Goal: Entertainment & Leisure: Consume media (video, audio)

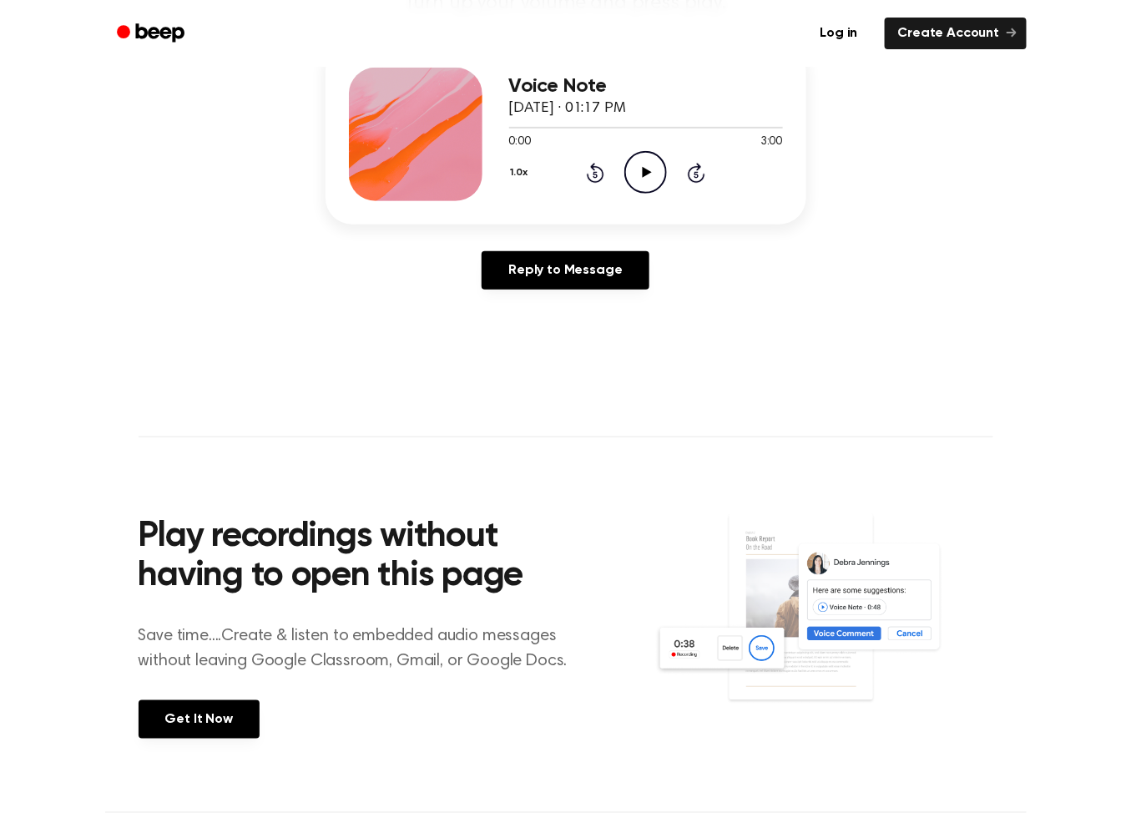
scroll to position [4, 0]
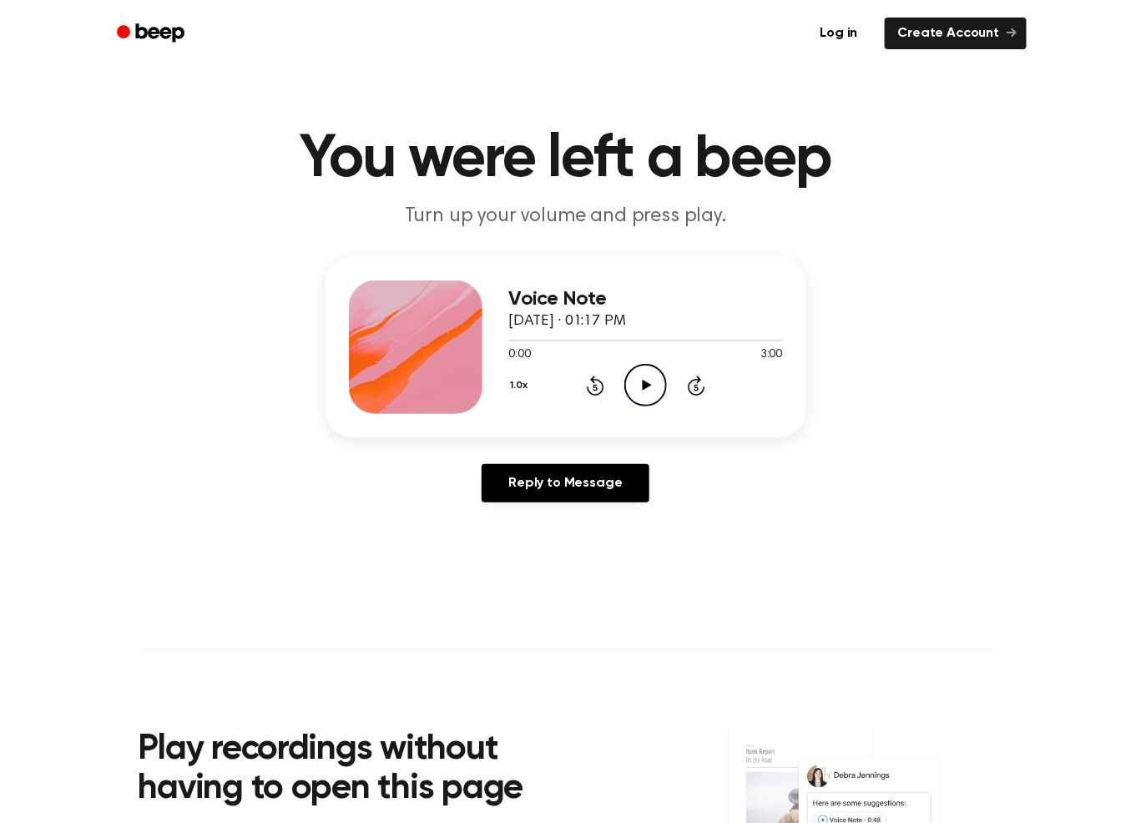
click at [636, 388] on icon "Play Audio" at bounding box center [646, 385] width 43 height 43
click at [655, 382] on icon "Pause Audio" at bounding box center [646, 385] width 43 height 43
click at [658, 388] on icon "Play Audio" at bounding box center [646, 385] width 43 height 43
click at [660, 389] on icon "Pause Audio" at bounding box center [646, 385] width 43 height 43
click at [646, 389] on icon "Play Audio" at bounding box center [646, 385] width 43 height 43
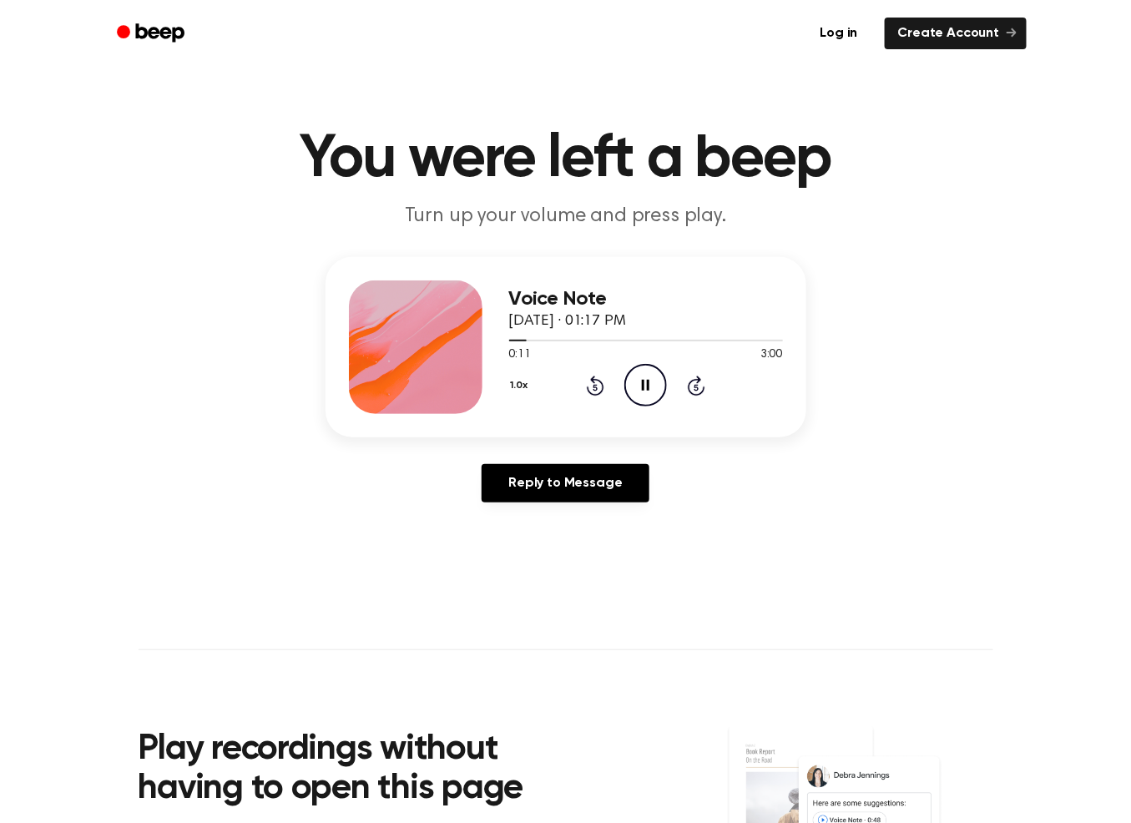
click at [645, 382] on icon "Pause Audio" at bounding box center [646, 385] width 43 height 43
click at [633, 388] on icon "Play Audio" at bounding box center [646, 385] width 43 height 43
click at [693, 387] on icon "Skip 5 seconds" at bounding box center [696, 386] width 18 height 22
click at [610, 386] on div "1.0x Rewind 5 seconds Pause Audio Skip 5 seconds" at bounding box center [646, 385] width 274 height 43
click at [589, 386] on icon at bounding box center [596, 386] width 18 height 20
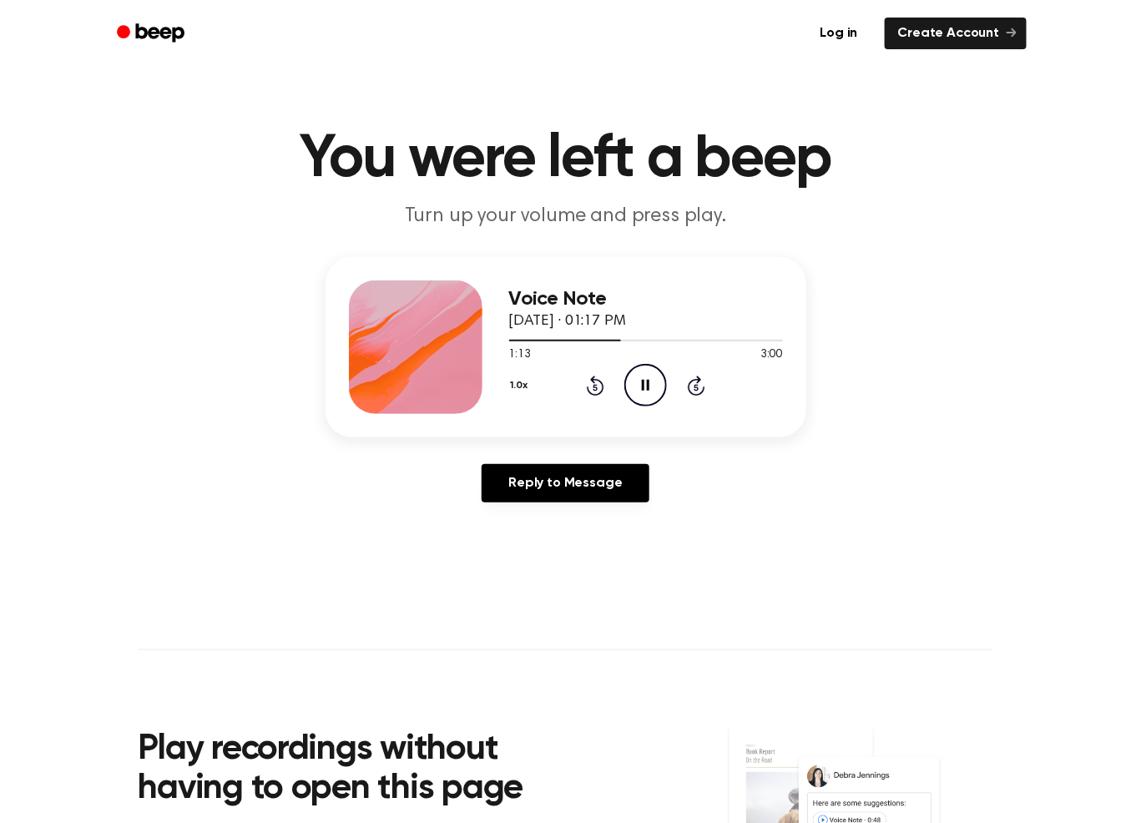
click at [590, 388] on icon "Rewind 5 seconds" at bounding box center [595, 386] width 18 height 22
click at [591, 393] on icon at bounding box center [596, 386] width 18 height 20
click at [598, 392] on icon "Rewind 5 seconds" at bounding box center [595, 386] width 18 height 22
click at [650, 380] on icon "Pause Audio" at bounding box center [646, 385] width 43 height 43
click at [649, 384] on icon at bounding box center [647, 385] width 9 height 11
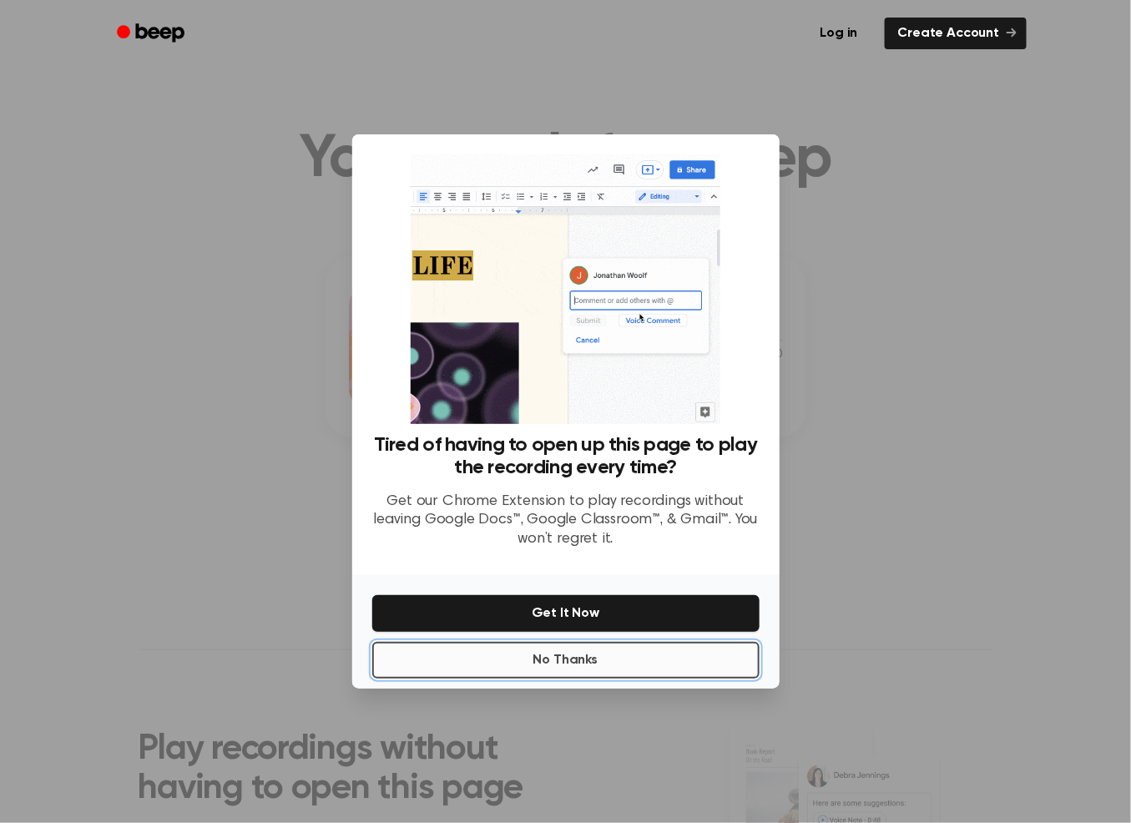
click at [638, 667] on button "No Thanks" at bounding box center [565, 660] width 387 height 37
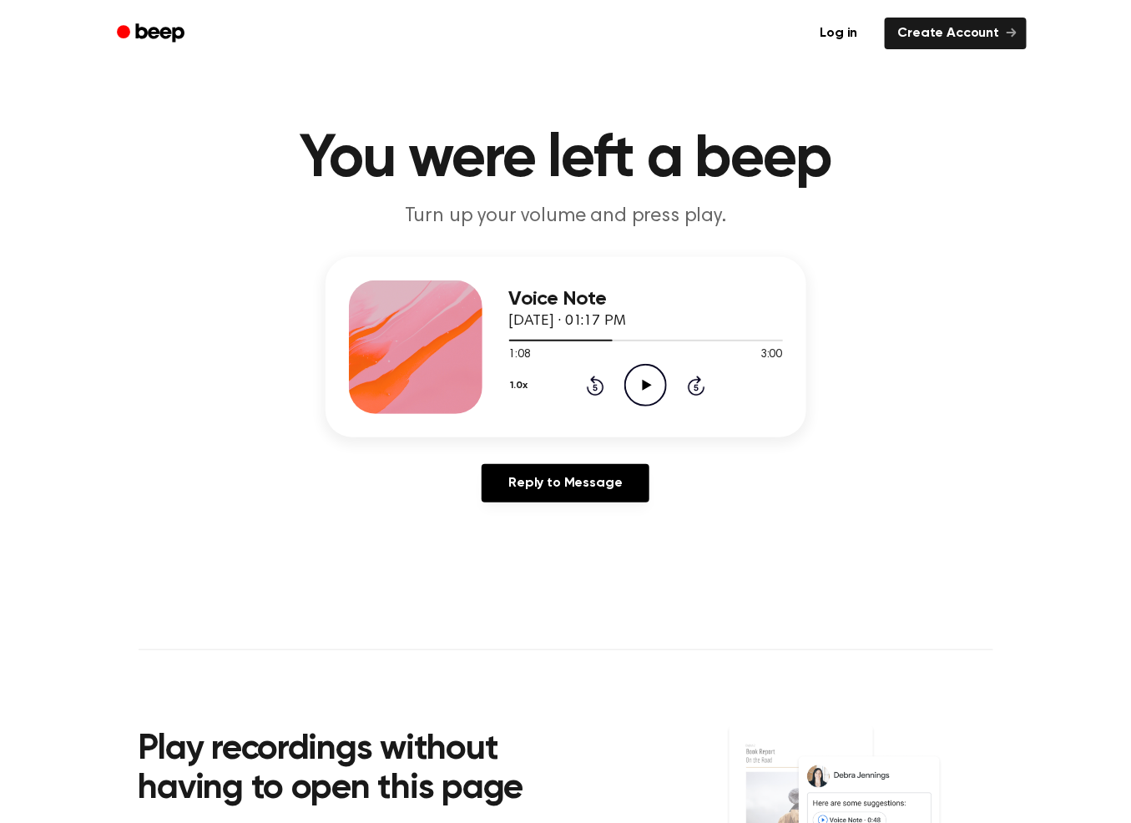
click at [628, 397] on icon "Play Audio" at bounding box center [646, 385] width 43 height 43
click at [653, 390] on icon "Pause Audio" at bounding box center [646, 385] width 43 height 43
click at [653, 388] on icon "Play Audio" at bounding box center [646, 385] width 43 height 43
click at [588, 400] on div "1.0x Rewind 5 seconds Pause Audio Skip 5 seconds" at bounding box center [646, 385] width 274 height 43
click at [589, 385] on icon "Rewind 5 seconds" at bounding box center [595, 386] width 18 height 22
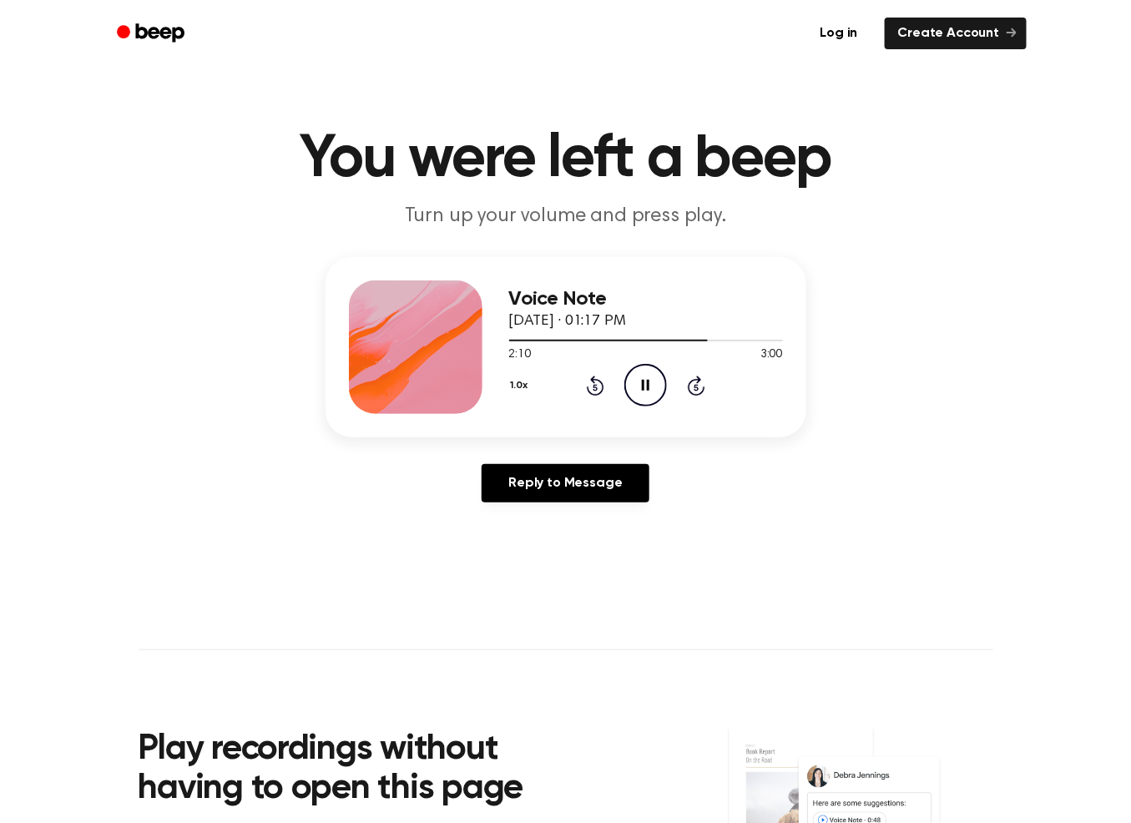
click at [592, 383] on icon "Rewind 5 seconds" at bounding box center [595, 386] width 18 height 22
click at [596, 386] on icon "Rewind 5 seconds" at bounding box center [595, 386] width 18 height 22
click at [636, 386] on icon "Pause Audio" at bounding box center [646, 385] width 43 height 43
click at [597, 379] on icon at bounding box center [596, 386] width 18 height 20
click at [645, 379] on icon "Play Audio" at bounding box center [646, 385] width 43 height 43
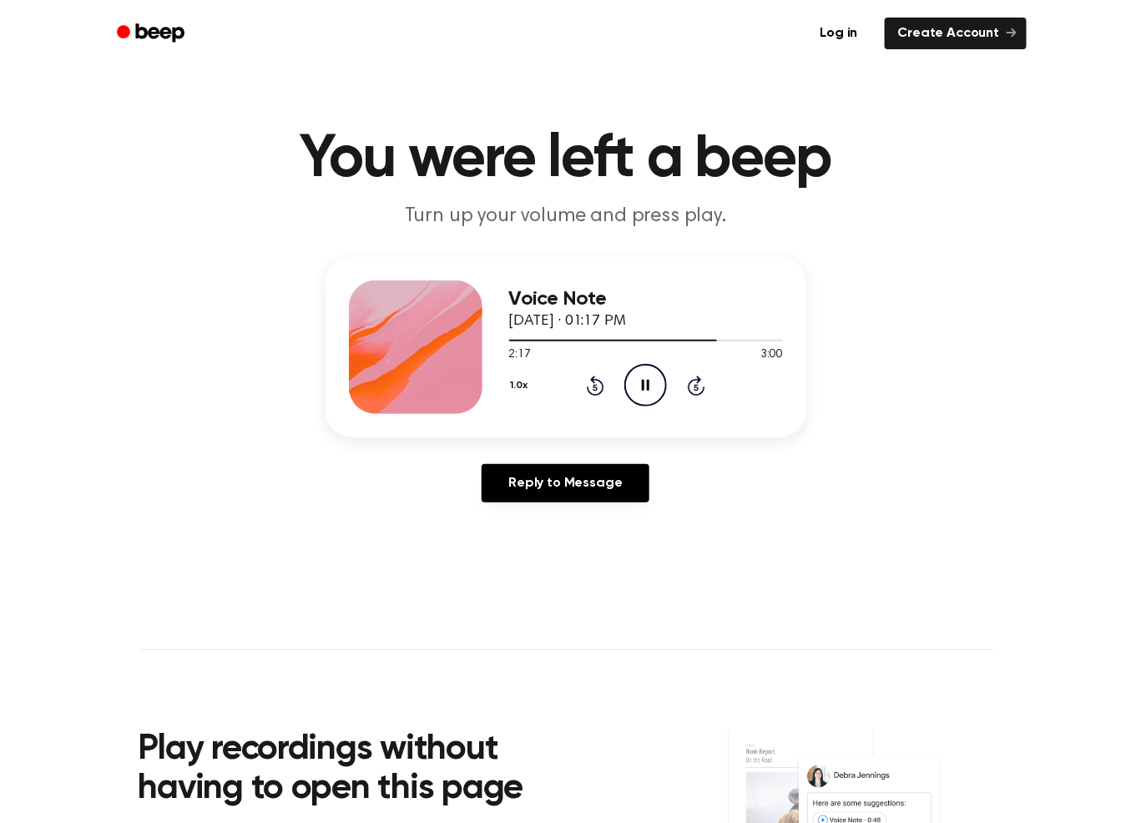
click at [587, 384] on icon "Rewind 5 seconds" at bounding box center [595, 386] width 18 height 22
click at [636, 386] on icon "Pause Audio" at bounding box center [646, 385] width 43 height 43
click at [633, 378] on icon "Play Audio" at bounding box center [646, 385] width 43 height 43
click at [644, 394] on icon "Pause Audio" at bounding box center [646, 385] width 43 height 43
click at [588, 380] on icon "Rewind 5 seconds" at bounding box center [595, 386] width 18 height 22
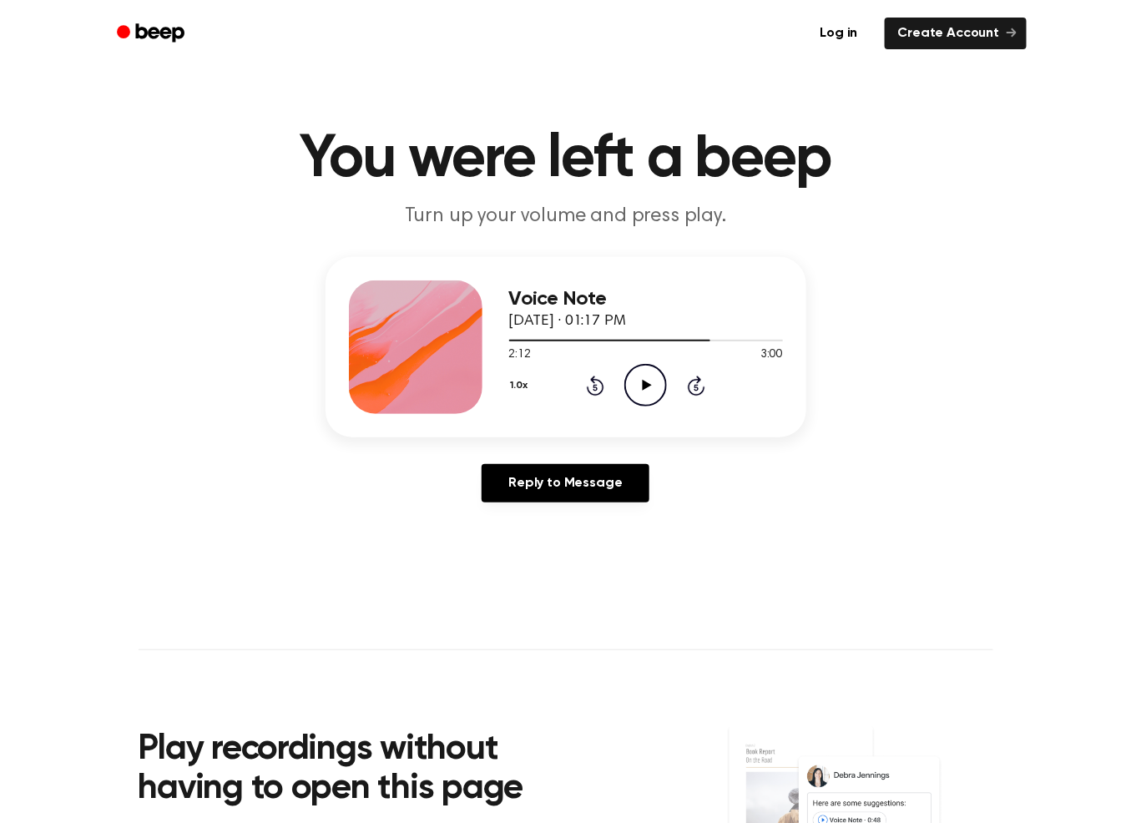
click at [593, 382] on icon "Rewind 5 seconds" at bounding box center [595, 386] width 18 height 22
click at [642, 383] on icon "Play Audio" at bounding box center [646, 385] width 43 height 43
click at [645, 397] on icon "Pause Audio" at bounding box center [646, 385] width 43 height 43
click at [649, 372] on icon "Play Audio" at bounding box center [646, 385] width 43 height 43
click at [587, 385] on icon "Rewind 5 seconds" at bounding box center [595, 386] width 18 height 22
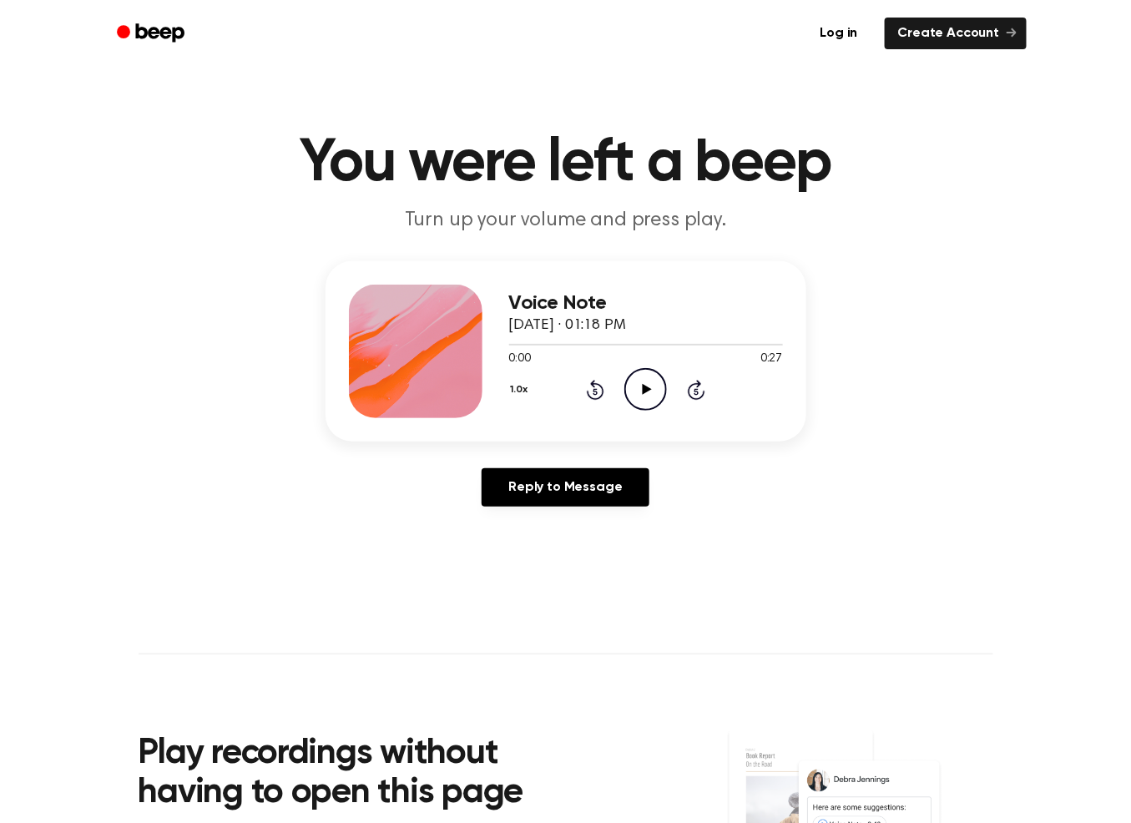
click at [639, 388] on icon "Play Audio" at bounding box center [646, 389] width 43 height 43
click at [636, 392] on icon "Pause Audio" at bounding box center [646, 389] width 43 height 43
click at [593, 396] on icon "Rewind 5 seconds" at bounding box center [595, 390] width 18 height 22
click at [645, 392] on icon at bounding box center [647, 389] width 9 height 11
click at [644, 392] on icon at bounding box center [646, 389] width 8 height 11
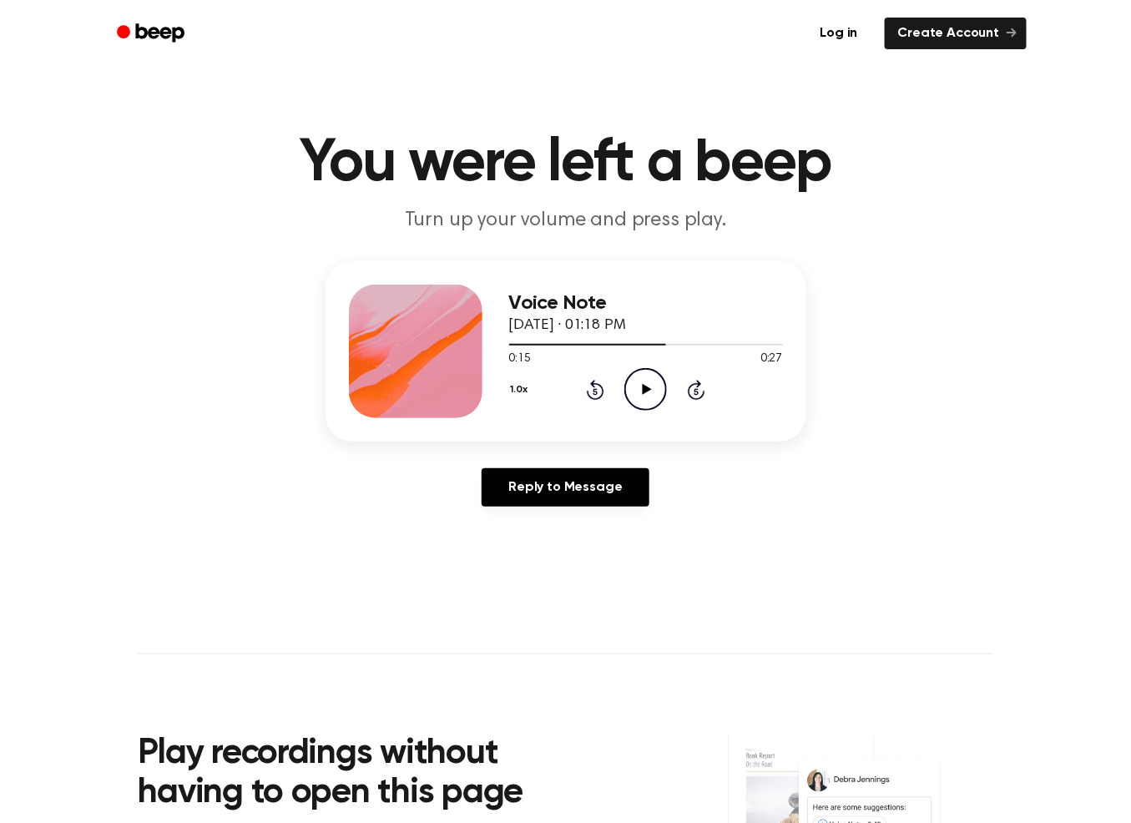
click at [643, 388] on icon at bounding box center [647, 389] width 9 height 11
click at [645, 391] on icon "Pause Audio" at bounding box center [646, 389] width 43 height 43
click at [591, 386] on icon "Rewind 5 seconds" at bounding box center [595, 390] width 18 height 22
click at [635, 384] on icon "Play Audio" at bounding box center [646, 389] width 43 height 43
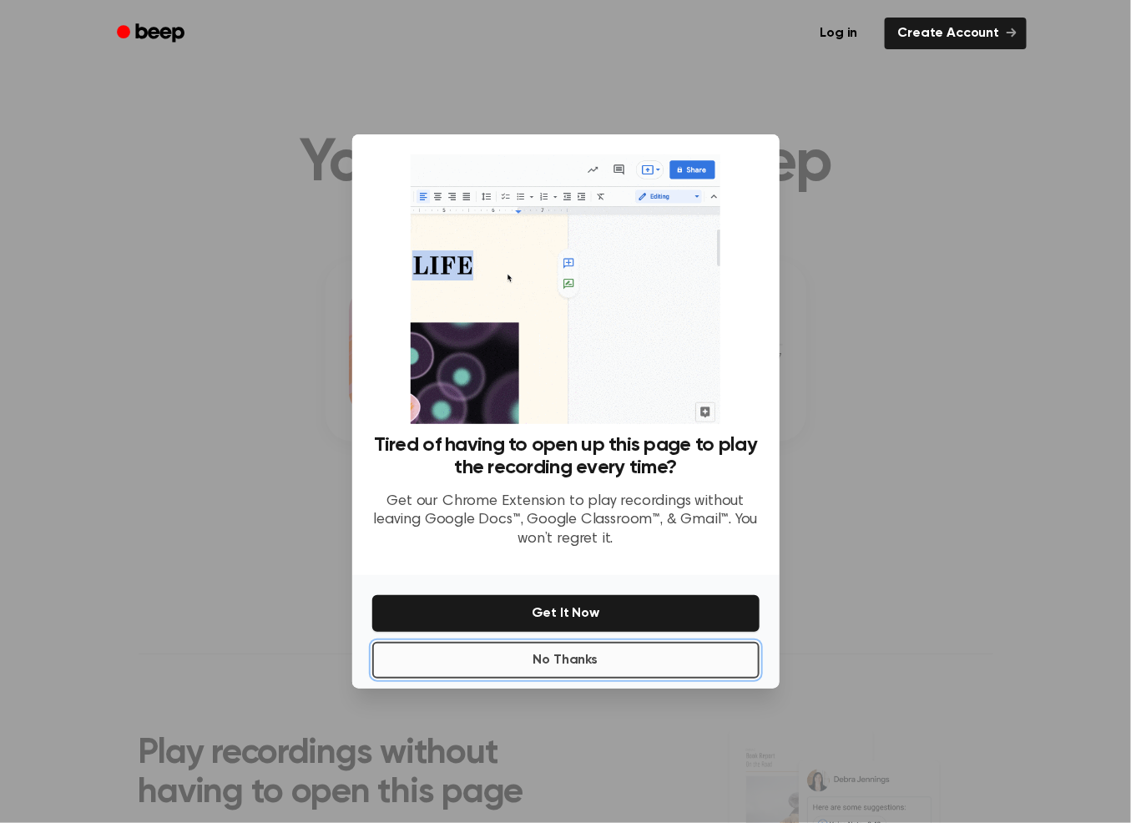
click at [629, 660] on button "No Thanks" at bounding box center [565, 660] width 387 height 37
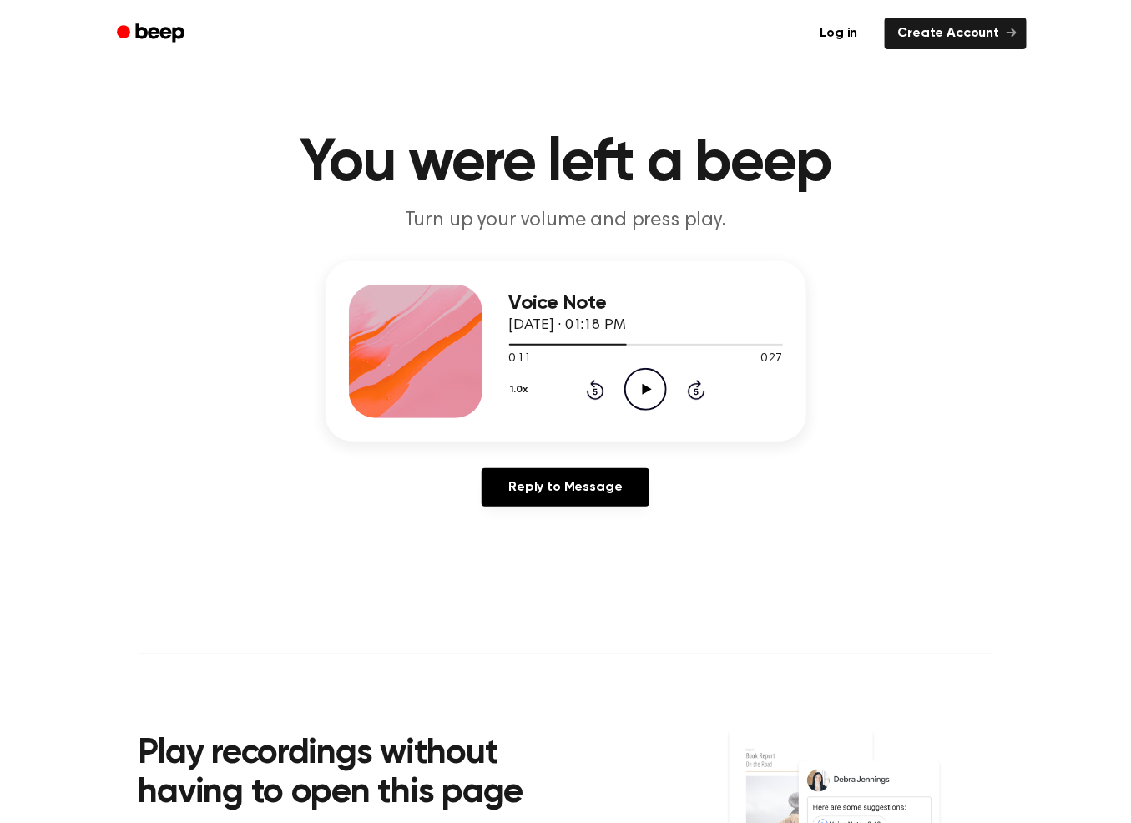
click at [657, 382] on icon "Play Audio" at bounding box center [646, 389] width 43 height 43
click at [642, 388] on icon at bounding box center [646, 389] width 8 height 11
click at [590, 389] on icon "Rewind 5 seconds" at bounding box center [595, 390] width 18 height 22
click at [641, 375] on icon "Play Audio" at bounding box center [646, 389] width 43 height 43
click at [589, 388] on icon "Rewind 5 seconds" at bounding box center [595, 390] width 18 height 22
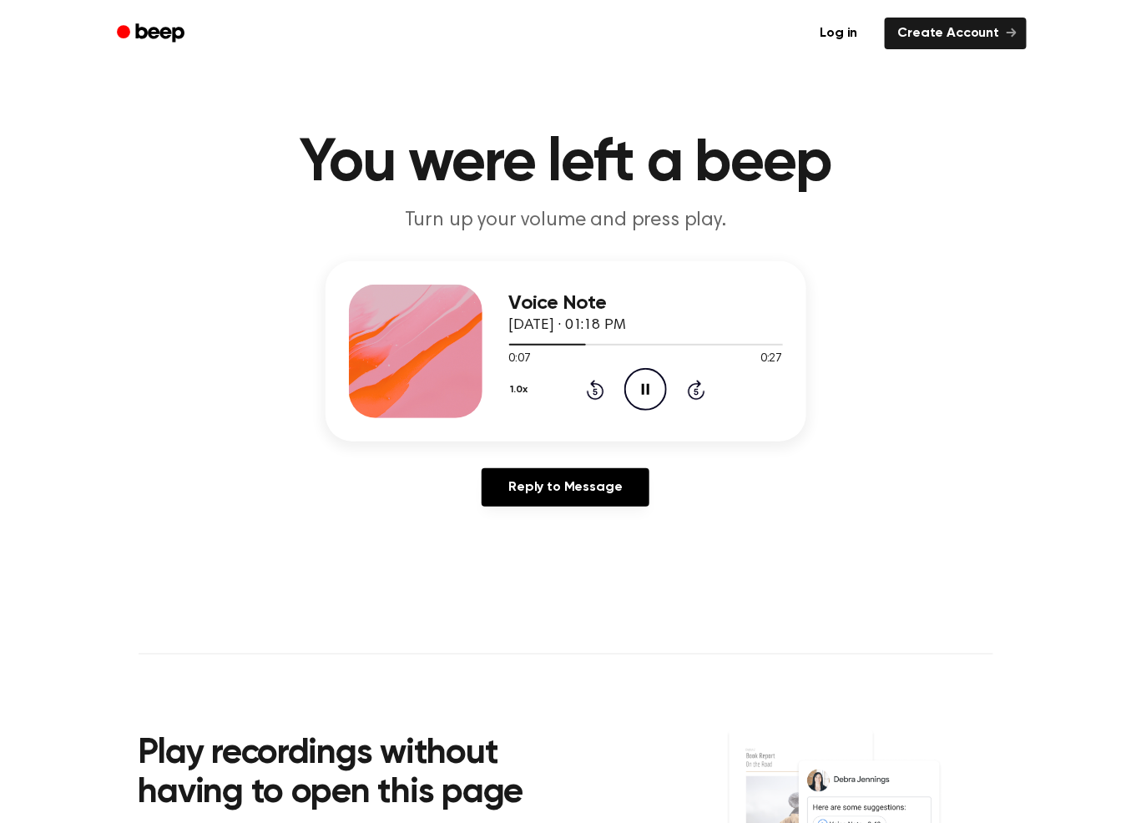
click at [654, 383] on icon "Pause Audio" at bounding box center [646, 389] width 43 height 43
click at [654, 383] on icon "Play Audio" at bounding box center [646, 389] width 43 height 43
click at [641, 387] on icon "Pause Audio" at bounding box center [646, 389] width 43 height 43
click at [650, 386] on icon "Play Audio" at bounding box center [646, 389] width 43 height 43
click at [651, 391] on icon "Pause Audio" at bounding box center [646, 389] width 43 height 43
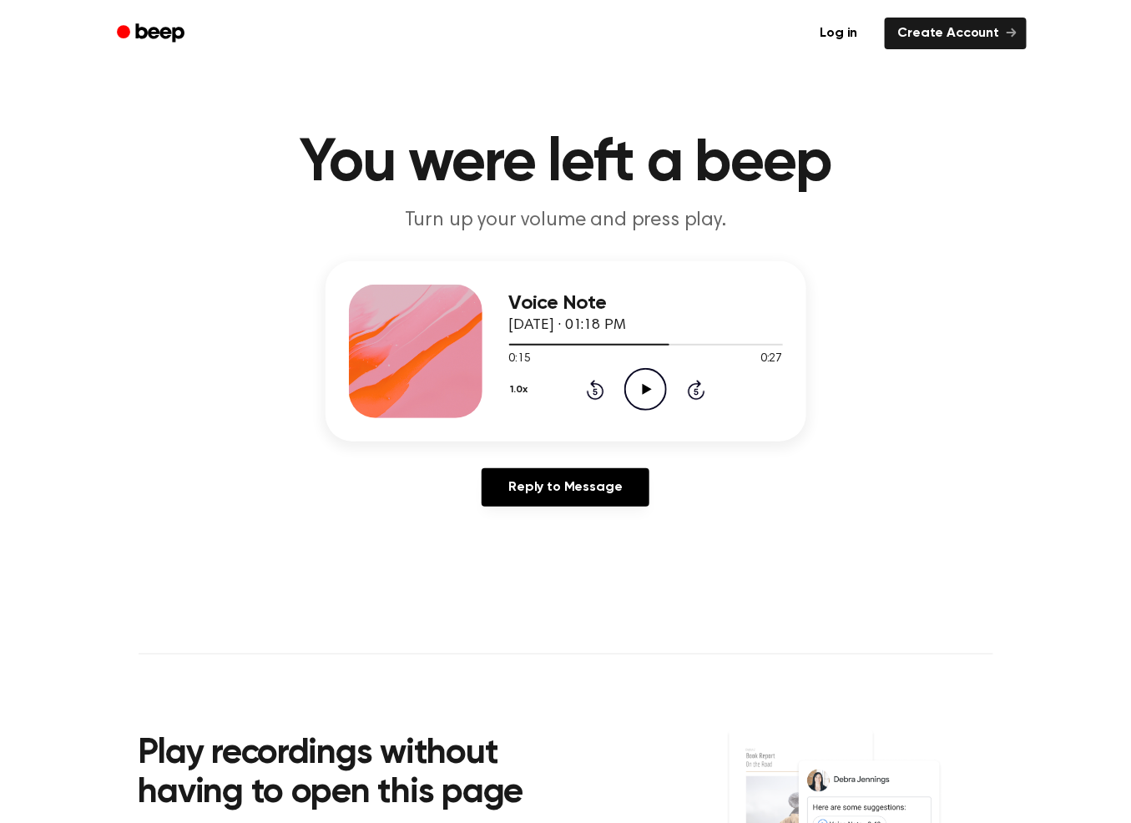
click at [638, 383] on icon "Play Audio" at bounding box center [646, 389] width 43 height 43
click at [645, 396] on icon "Pause Audio" at bounding box center [646, 389] width 43 height 43
click at [599, 394] on icon "Rewind 5 seconds" at bounding box center [595, 390] width 18 height 22
click at [648, 391] on icon at bounding box center [647, 389] width 9 height 11
click at [637, 393] on icon "Pause Audio" at bounding box center [646, 389] width 43 height 43
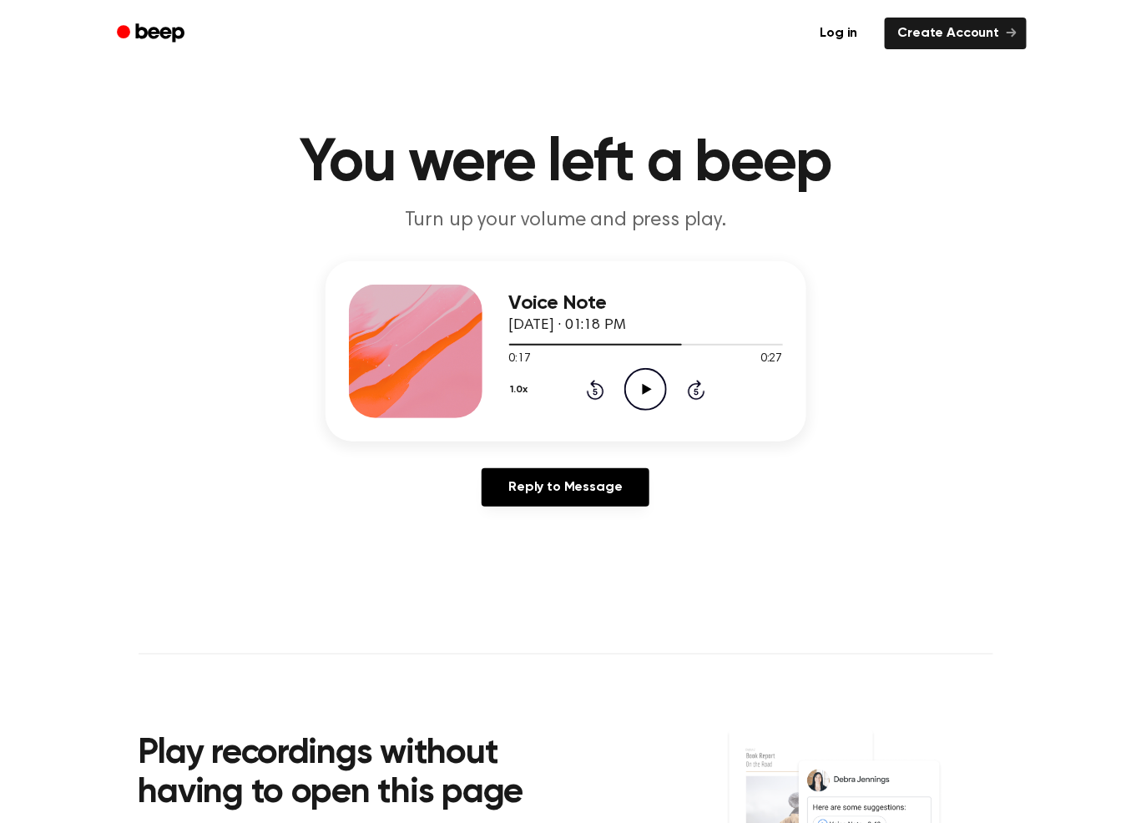
click at [590, 387] on icon "Rewind 5 seconds" at bounding box center [595, 390] width 18 height 22
click at [640, 382] on icon "Play Audio" at bounding box center [646, 389] width 43 height 43
click at [596, 390] on icon "Rewind 5 seconds" at bounding box center [595, 390] width 18 height 22
click at [649, 397] on icon "Pause Audio" at bounding box center [646, 389] width 43 height 43
click at [648, 392] on icon "Play Audio" at bounding box center [646, 389] width 43 height 43
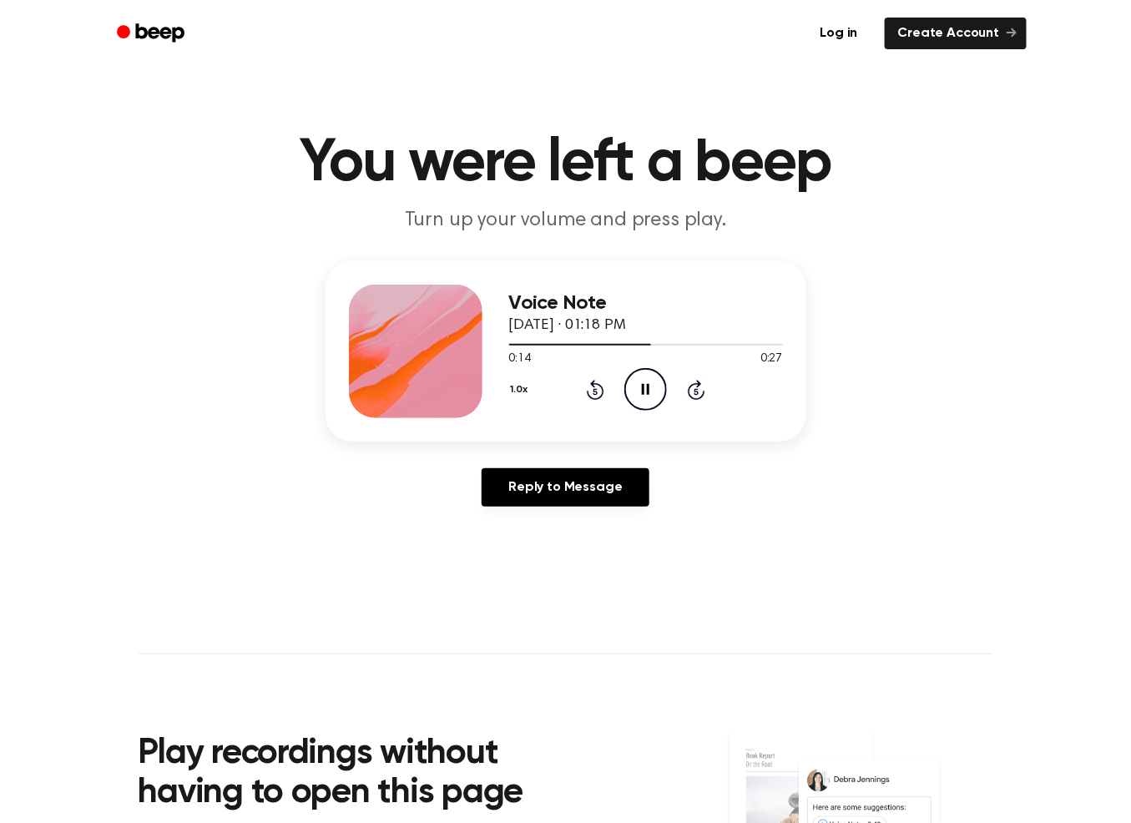
click at [649, 401] on icon "Pause Audio" at bounding box center [646, 389] width 43 height 43
click at [638, 384] on icon "Play Audio" at bounding box center [646, 389] width 43 height 43
click at [641, 389] on icon "Pause Audio" at bounding box center [646, 389] width 43 height 43
click at [605, 390] on div "1.0x Rewind 5 seconds Play Audio Skip 5 seconds" at bounding box center [646, 389] width 274 height 43
click at [596, 390] on icon "Rewind 5 seconds" at bounding box center [595, 390] width 18 height 22
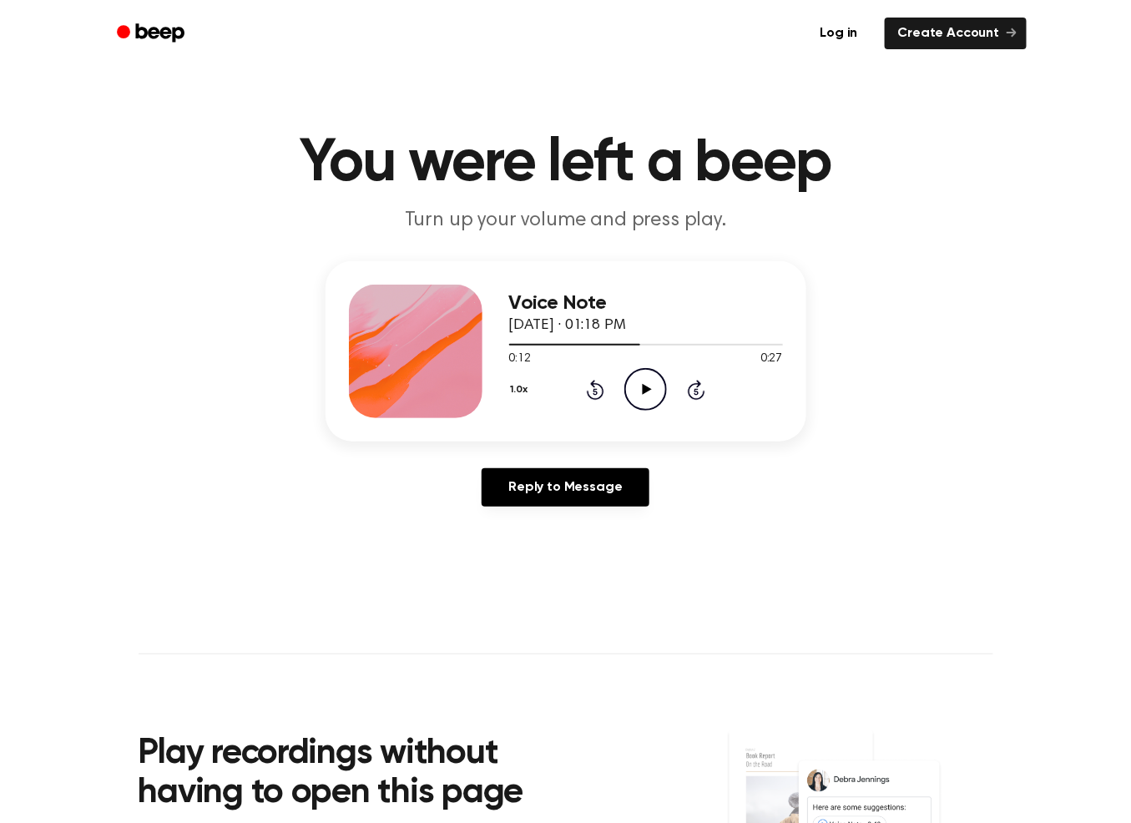
click at [661, 381] on icon "Play Audio" at bounding box center [646, 389] width 43 height 43
click at [643, 399] on icon "Pause Audio" at bounding box center [646, 389] width 43 height 43
click at [599, 379] on icon "Rewind 5 seconds" at bounding box center [595, 390] width 18 height 22
click at [640, 383] on icon "Play Audio" at bounding box center [646, 389] width 43 height 43
click at [637, 380] on icon "Pause Audio" at bounding box center [646, 389] width 43 height 43
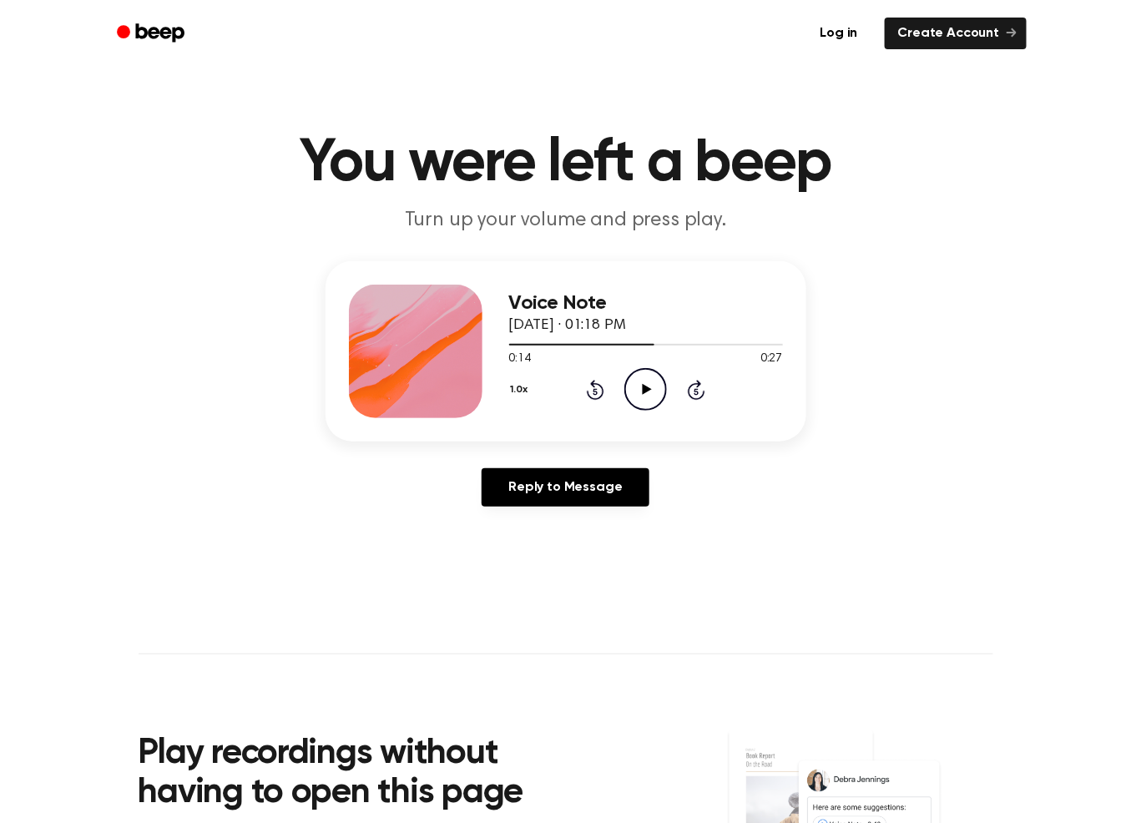
click at [594, 387] on icon at bounding box center [596, 390] width 18 height 20
click at [649, 376] on icon "Play Audio" at bounding box center [646, 389] width 43 height 43
click at [645, 387] on icon "Pause Audio" at bounding box center [646, 389] width 43 height 43
click at [644, 372] on icon "Play Audio" at bounding box center [646, 389] width 43 height 43
click at [642, 375] on icon "Pause Audio" at bounding box center [646, 389] width 43 height 43
